Goal: Information Seeking & Learning: Learn about a topic

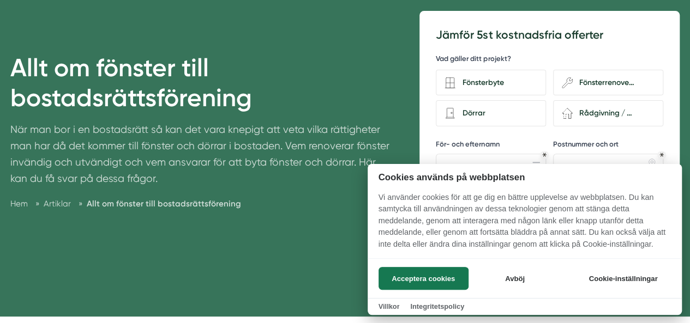
scroll to position [111, 0]
click at [507, 277] on button "Avböj" at bounding box center [514, 278] width 87 height 23
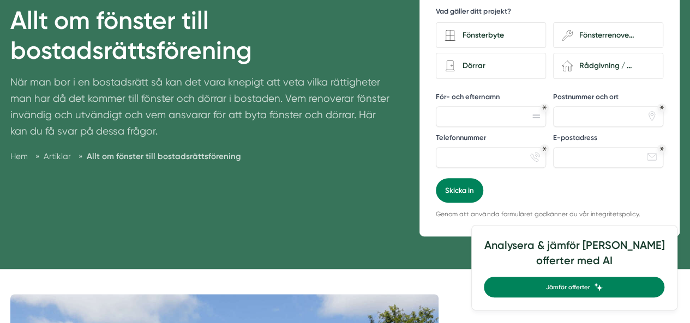
scroll to position [274, 0]
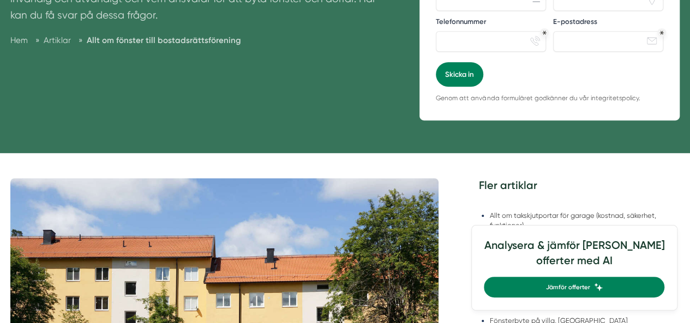
click at [161, 39] on span "Allt om fönster till bostadsrättsförening" at bounding box center [164, 40] width 154 height 10
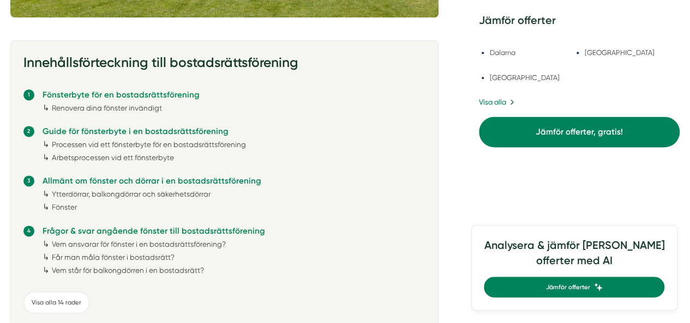
scroll to position [696, 0]
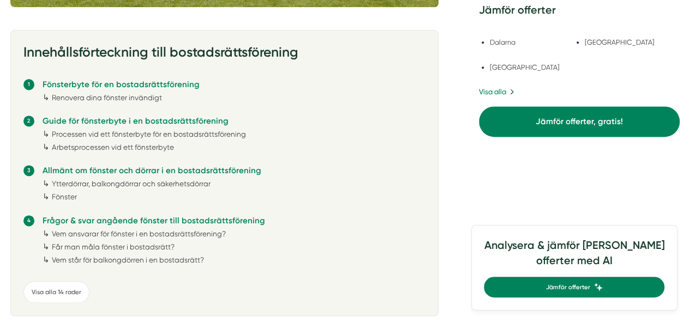
click at [98, 259] on link "Vem står för balkongdörren i en bostadsrätt?" at bounding box center [128, 260] width 152 height 9
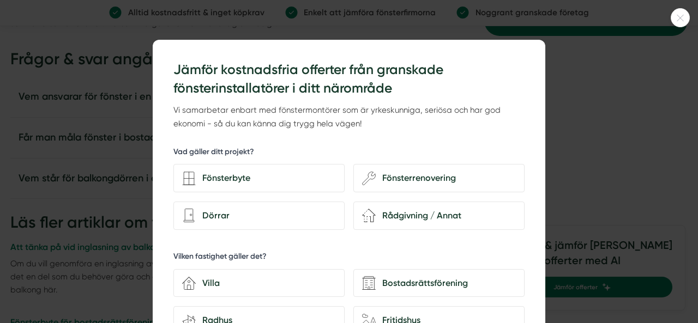
scroll to position [2868, 0]
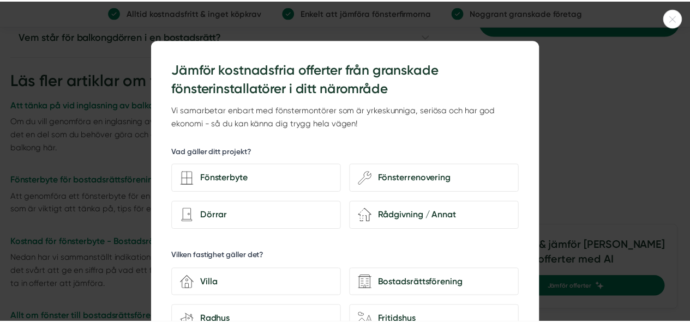
scroll to position [696, 0]
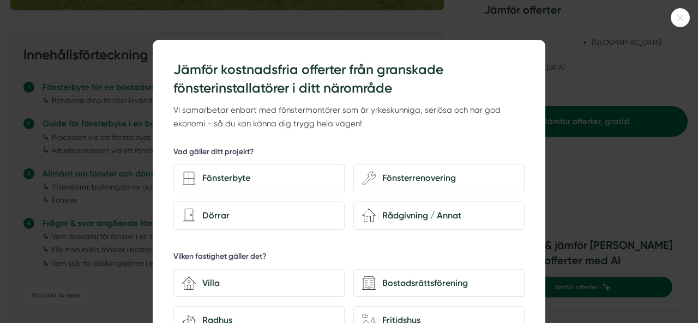
drag, startPoint x: 518, startPoint y: 47, endPoint x: 541, endPoint y: 49, distance: 22.4
drag, startPoint x: 676, startPoint y: 15, endPoint x: 674, endPoint y: 21, distance: 6.4
click at [676, 16] on icon at bounding box center [680, 18] width 18 height 7
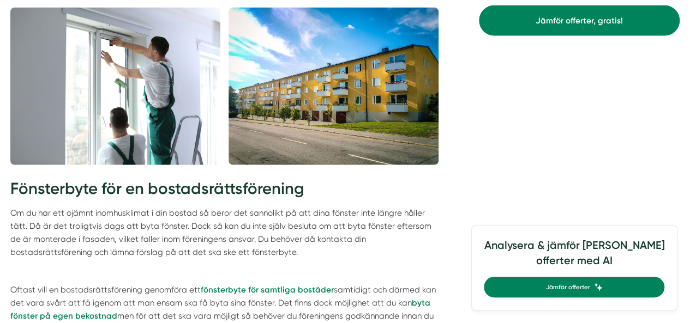
scroll to position [1187, 0]
